Goal: Transaction & Acquisition: Purchase product/service

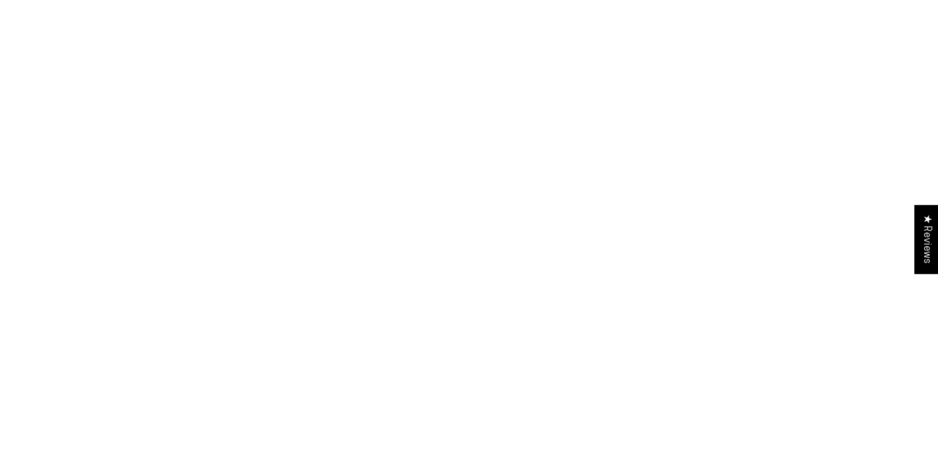
select select "**********"
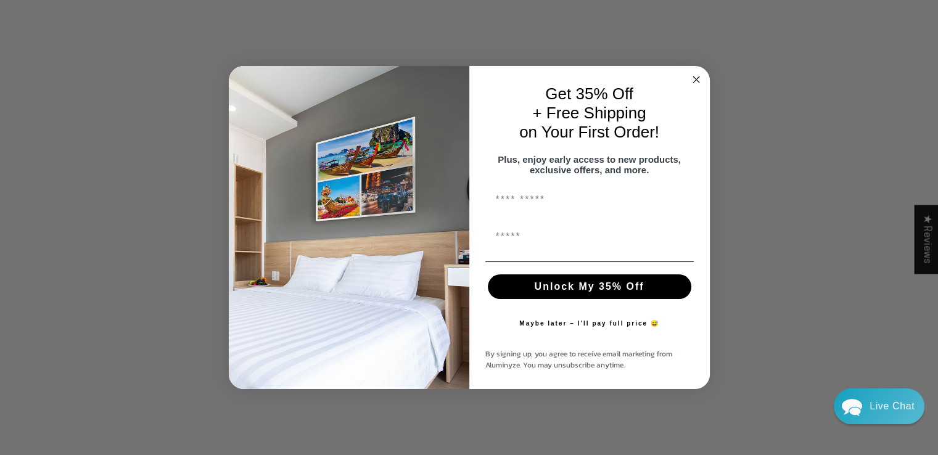
click at [698, 73] on circle "Close dialog" at bounding box center [696, 80] width 14 height 14
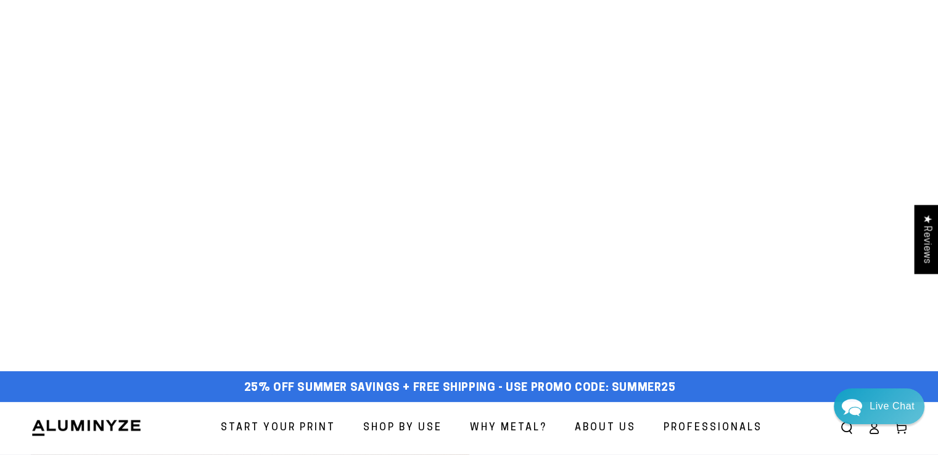
scroll to position [62, 0]
